Goal: Task Accomplishment & Management: Use online tool/utility

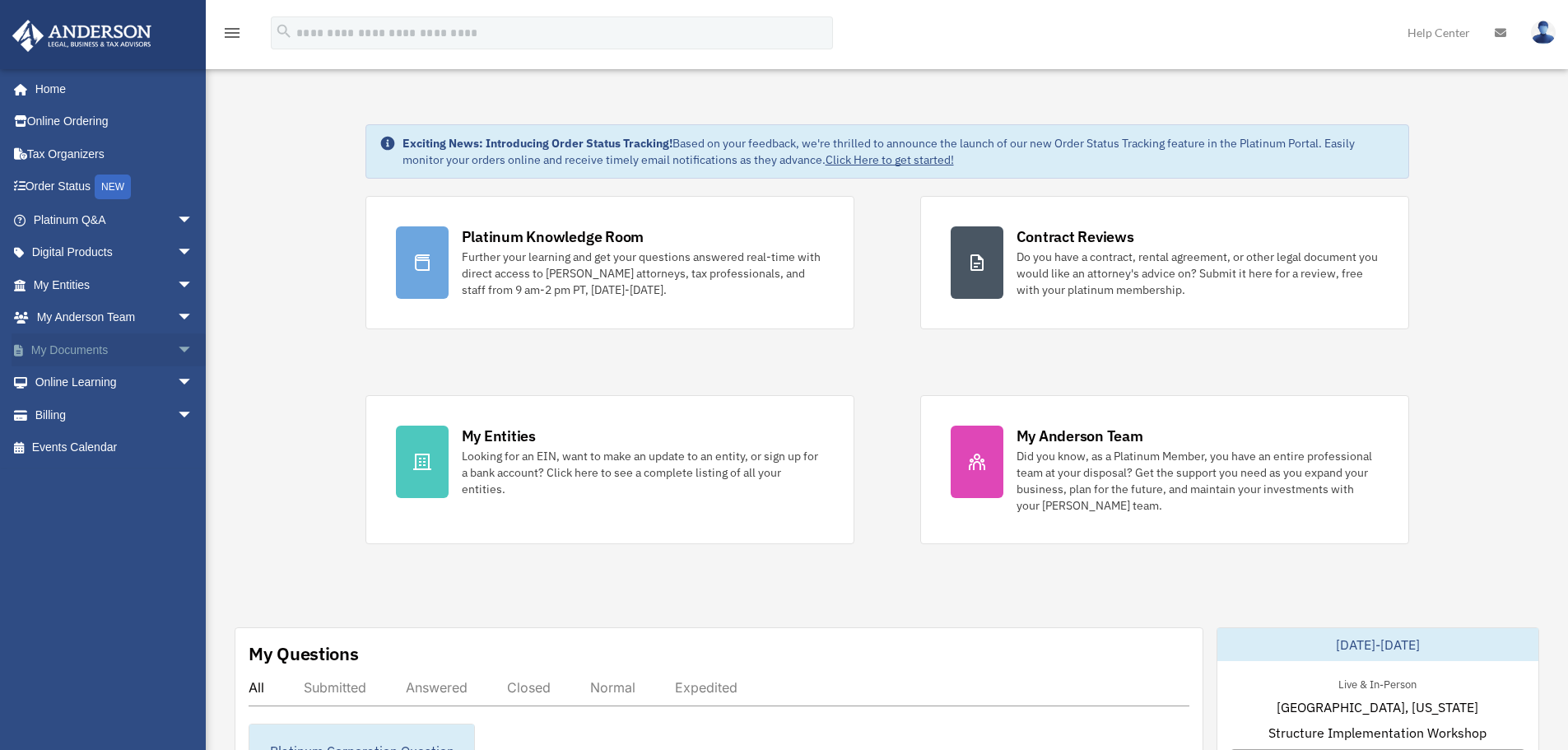
click at [71, 357] on link "My Documents arrow_drop_down" at bounding box center [114, 350] width 207 height 33
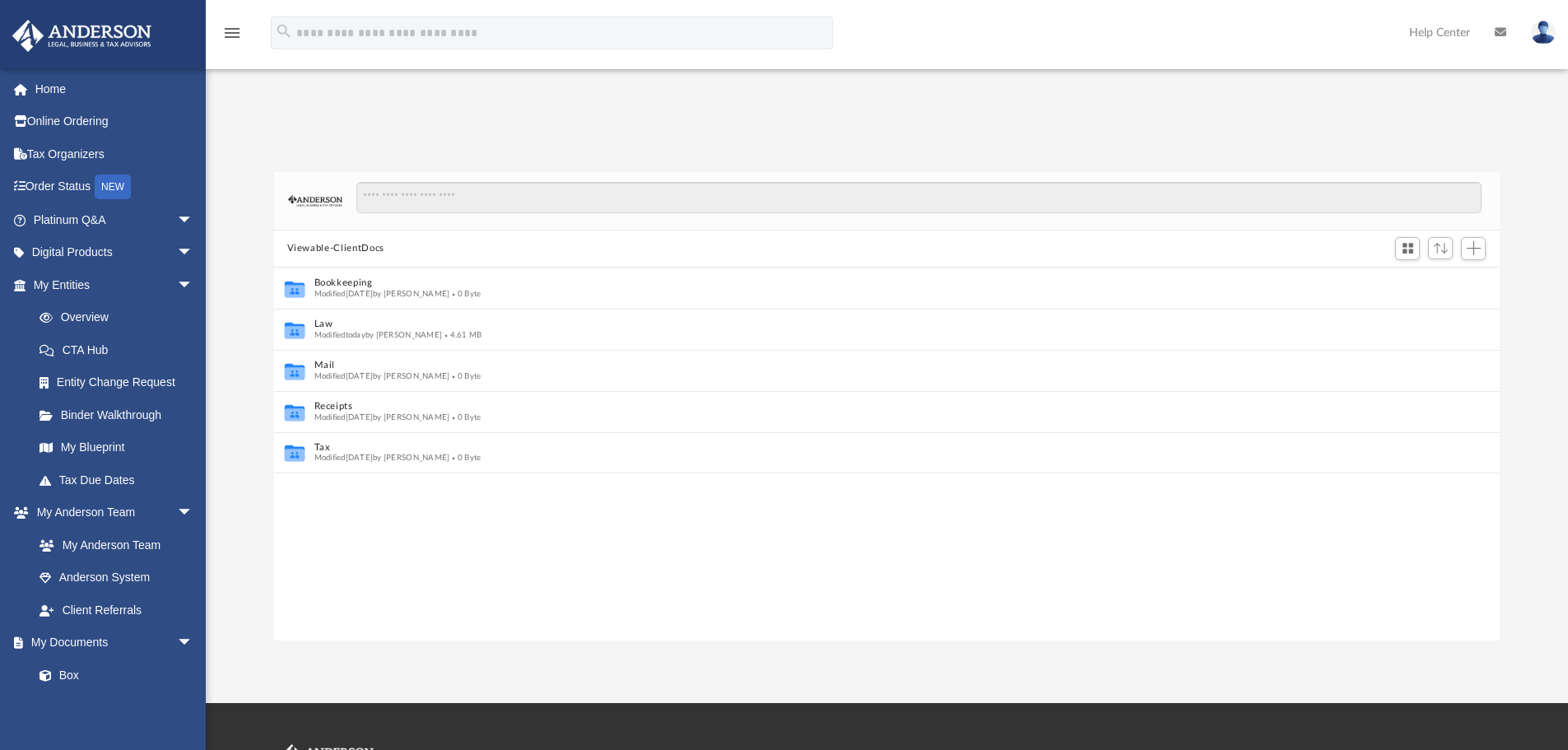
scroll to position [13, 13]
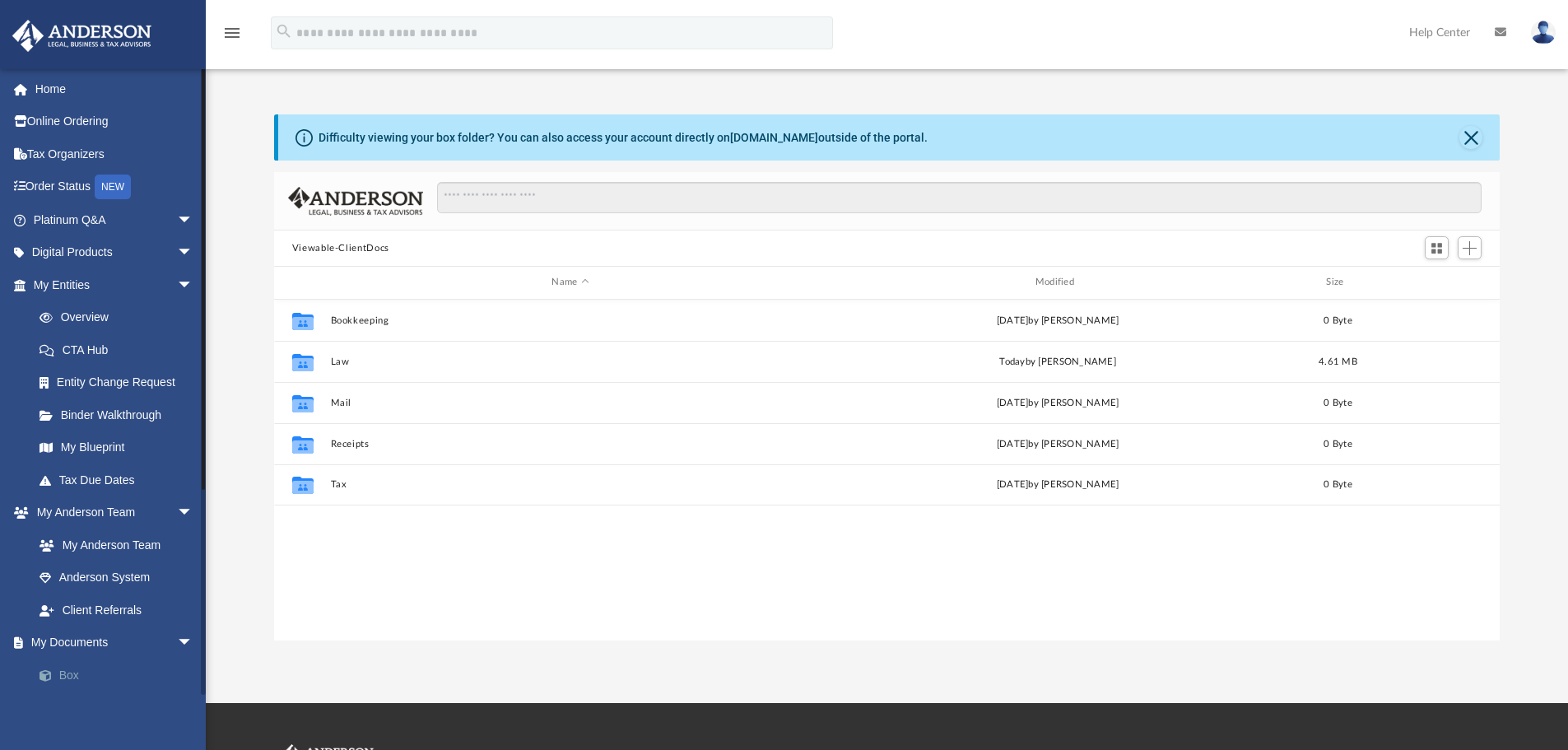
click at [69, 682] on link "Box" at bounding box center [120, 675] width 195 height 33
click at [67, 673] on link "Box" at bounding box center [120, 675] width 195 height 33
click at [79, 642] on link "My Documents arrow_drop_down" at bounding box center [114, 643] width 207 height 33
click at [1473, 245] on span "Add" at bounding box center [1469, 248] width 14 height 14
click at [1448, 273] on li "Upload" at bounding box center [1446, 282] width 52 height 17
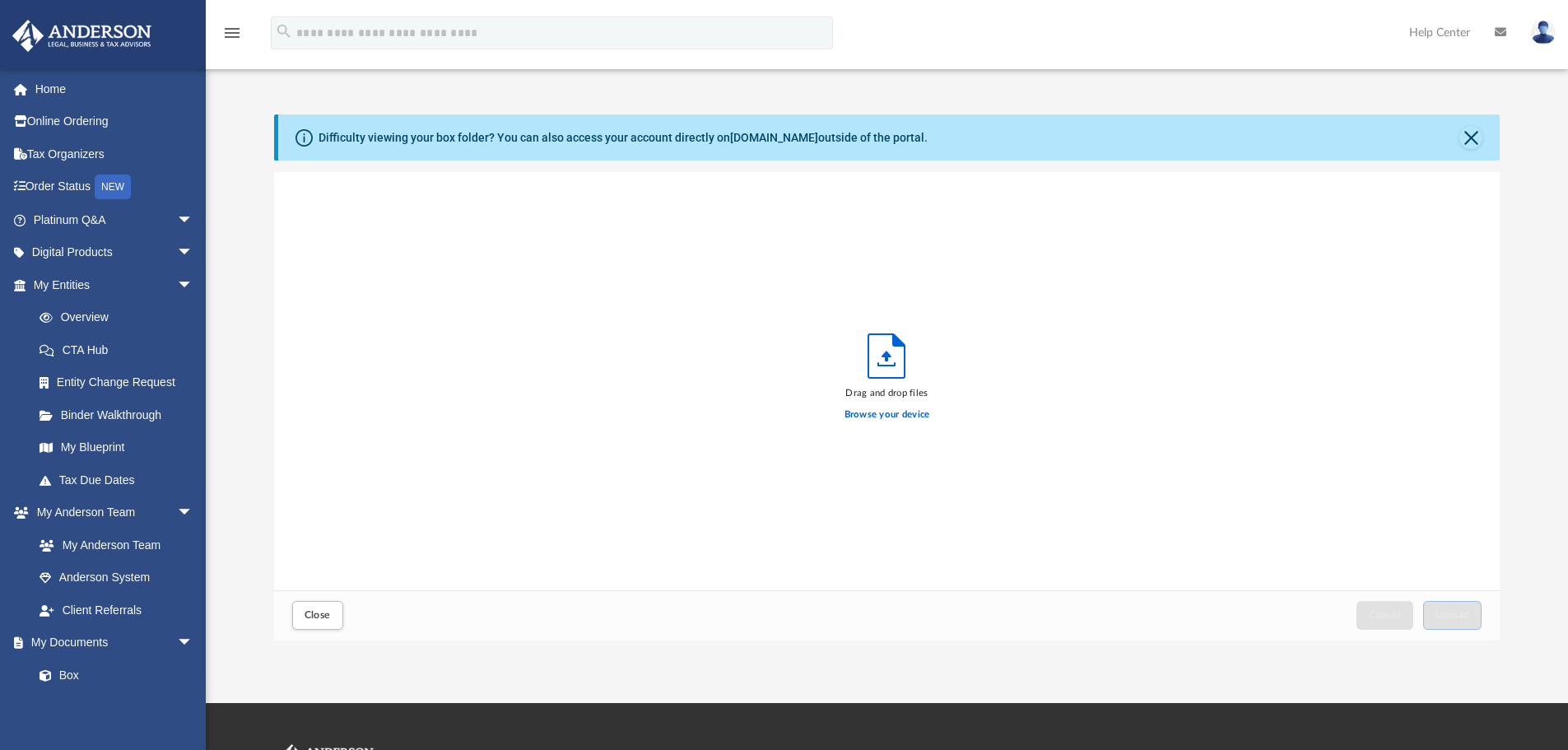
scroll to position [406, 1213]
click at [878, 418] on label "Browse your device" at bounding box center [886, 414] width 85 height 15
click at [0, 0] on input "Browse your device" at bounding box center [0, 0] width 0 height 0
click at [1461, 611] on span "Upload" at bounding box center [1453, 615] width 34 height 9
click at [324, 619] on span "Close" at bounding box center [318, 615] width 27 height 9
